Goal: Information Seeking & Learning: Find specific fact

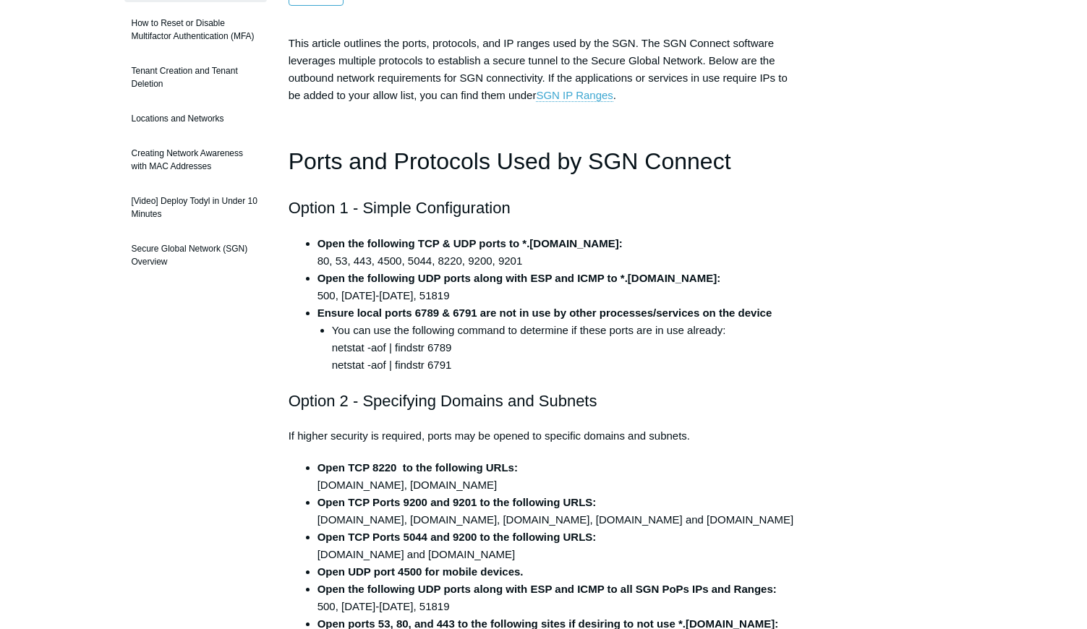
scroll to position [295, 0]
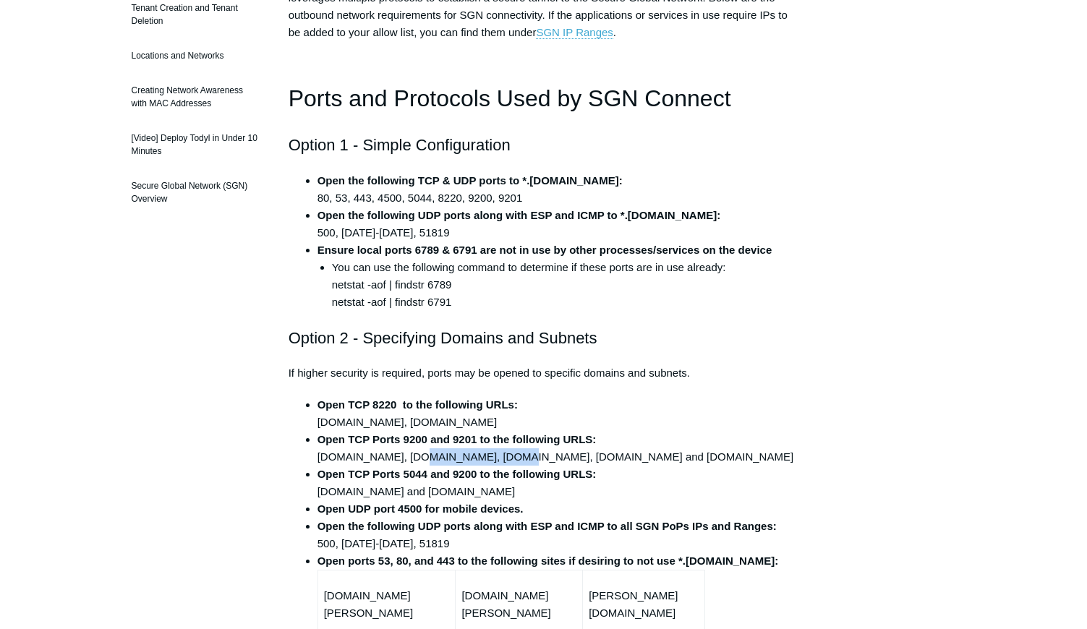
drag, startPoint x: 404, startPoint y: 458, endPoint x: 479, endPoint y: 456, distance: 75.2
click at [479, 456] on li "Open TCP Ports 9200 and 9201 to the following URLS: siemv2.todyl.net, 1.fleet.t…" at bounding box center [559, 448] width 482 height 35
copy li "1.fleet.todyl.com"
drag, startPoint x: 574, startPoint y: 456, endPoint x: 665, endPoint y: 455, distance: 91.1
click at [665, 455] on li "Open TCP Ports 9200 and 9201 to the following URLS: siemv2.todyl.net, 1.fleet.t…" at bounding box center [559, 448] width 482 height 35
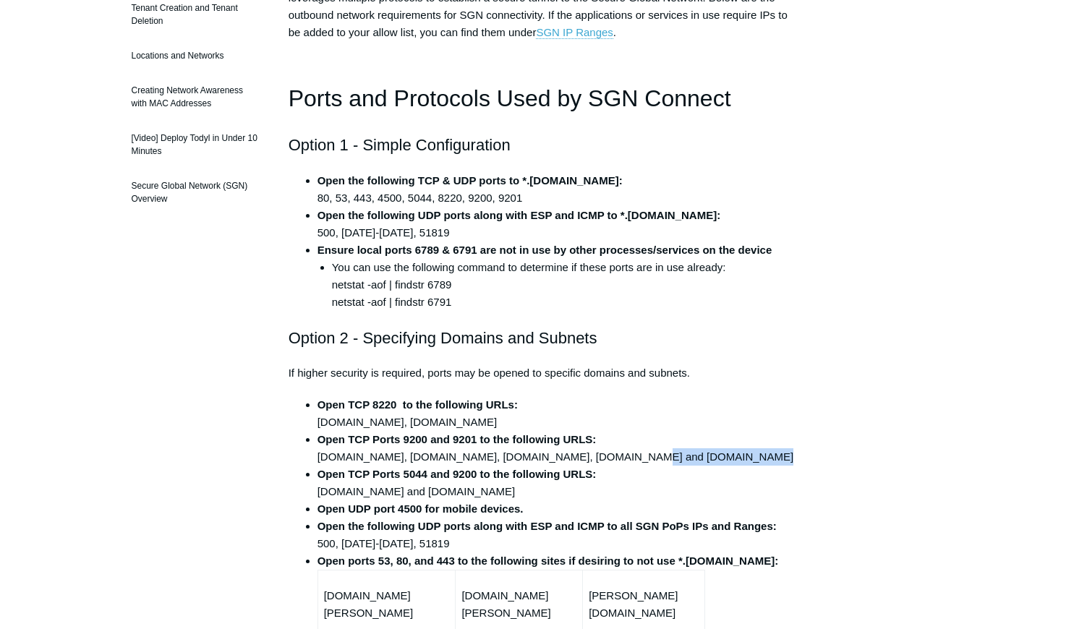
copy li "1.fleet-01.todyl.com"
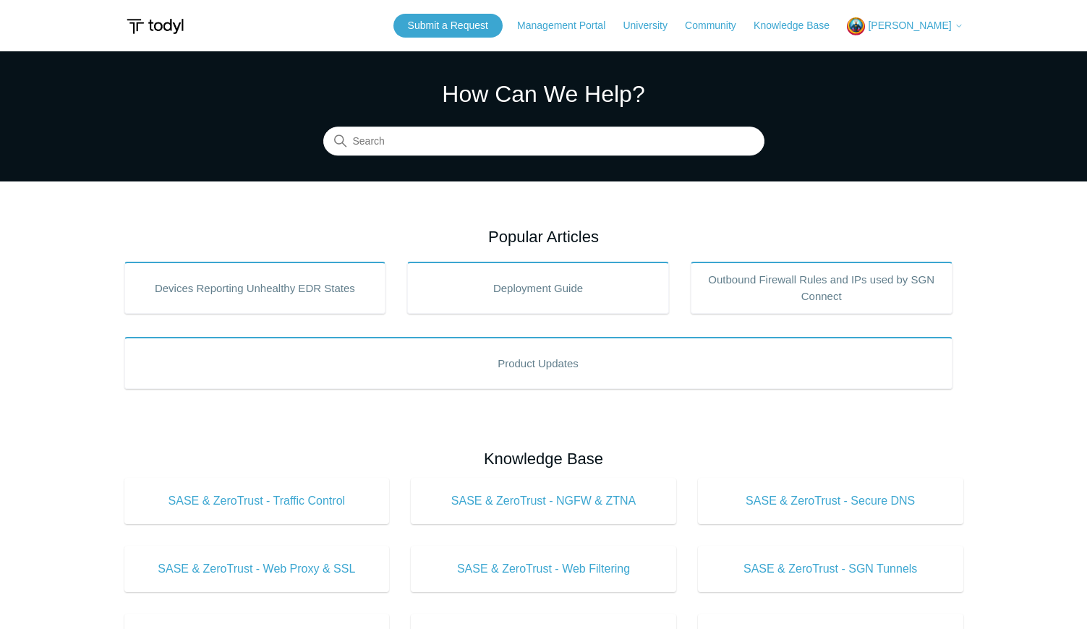
click at [913, 22] on span "[PERSON_NAME]" at bounding box center [909, 26] width 83 height 12
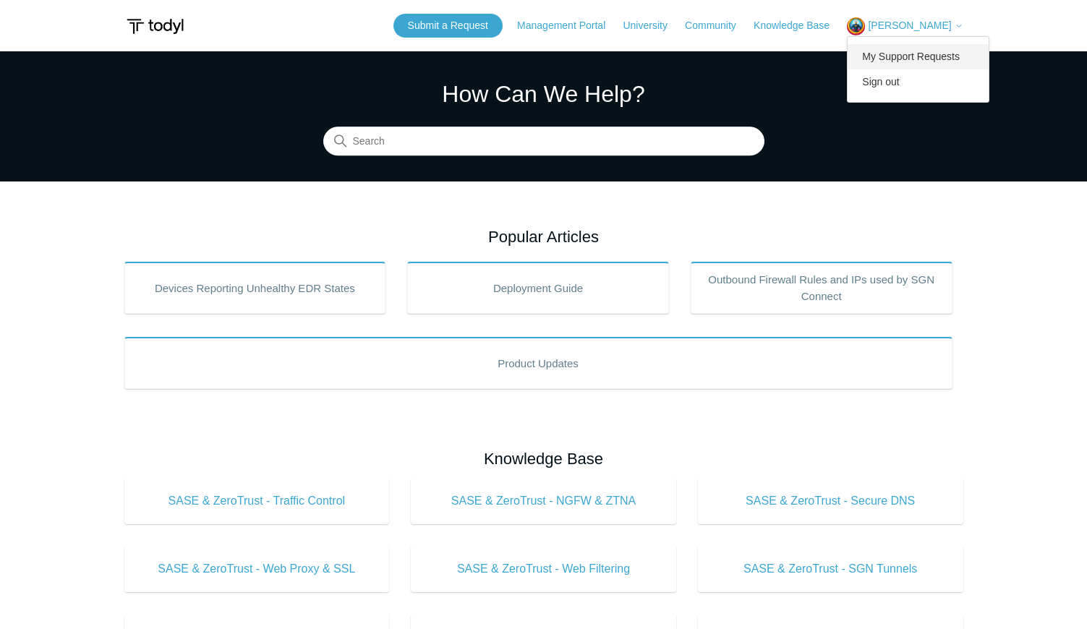
click at [901, 51] on link "My Support Requests" at bounding box center [918, 56] width 141 height 25
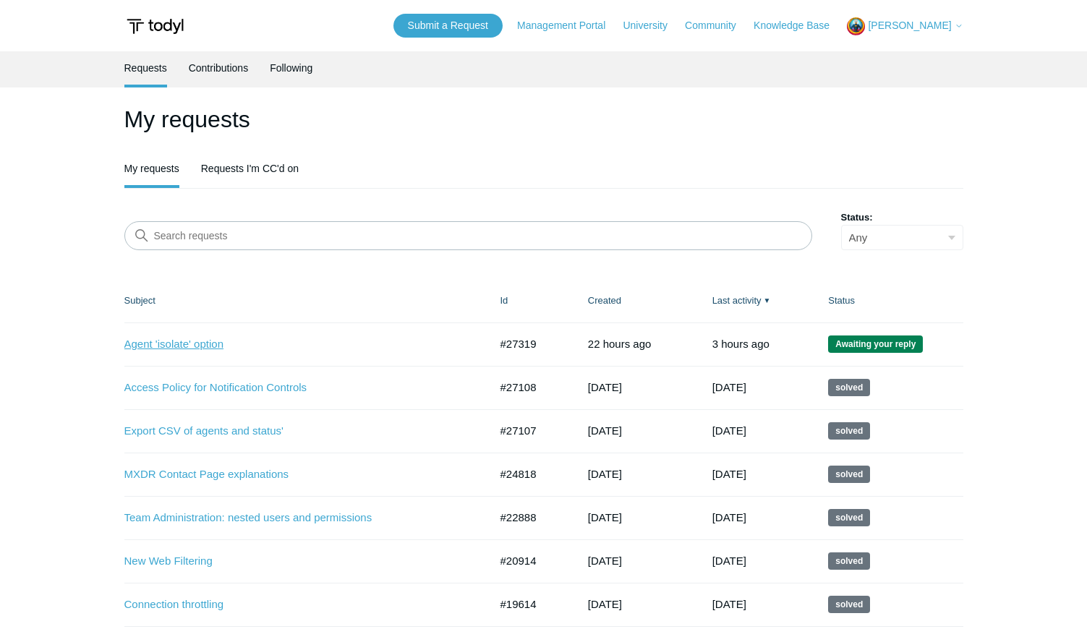
click at [160, 344] on link "Agent 'isolate' option" at bounding box center [296, 344] width 344 height 17
click at [431, 116] on h1 "My requests" at bounding box center [543, 119] width 839 height 35
